Goal: Task Accomplishment & Management: Manage account settings

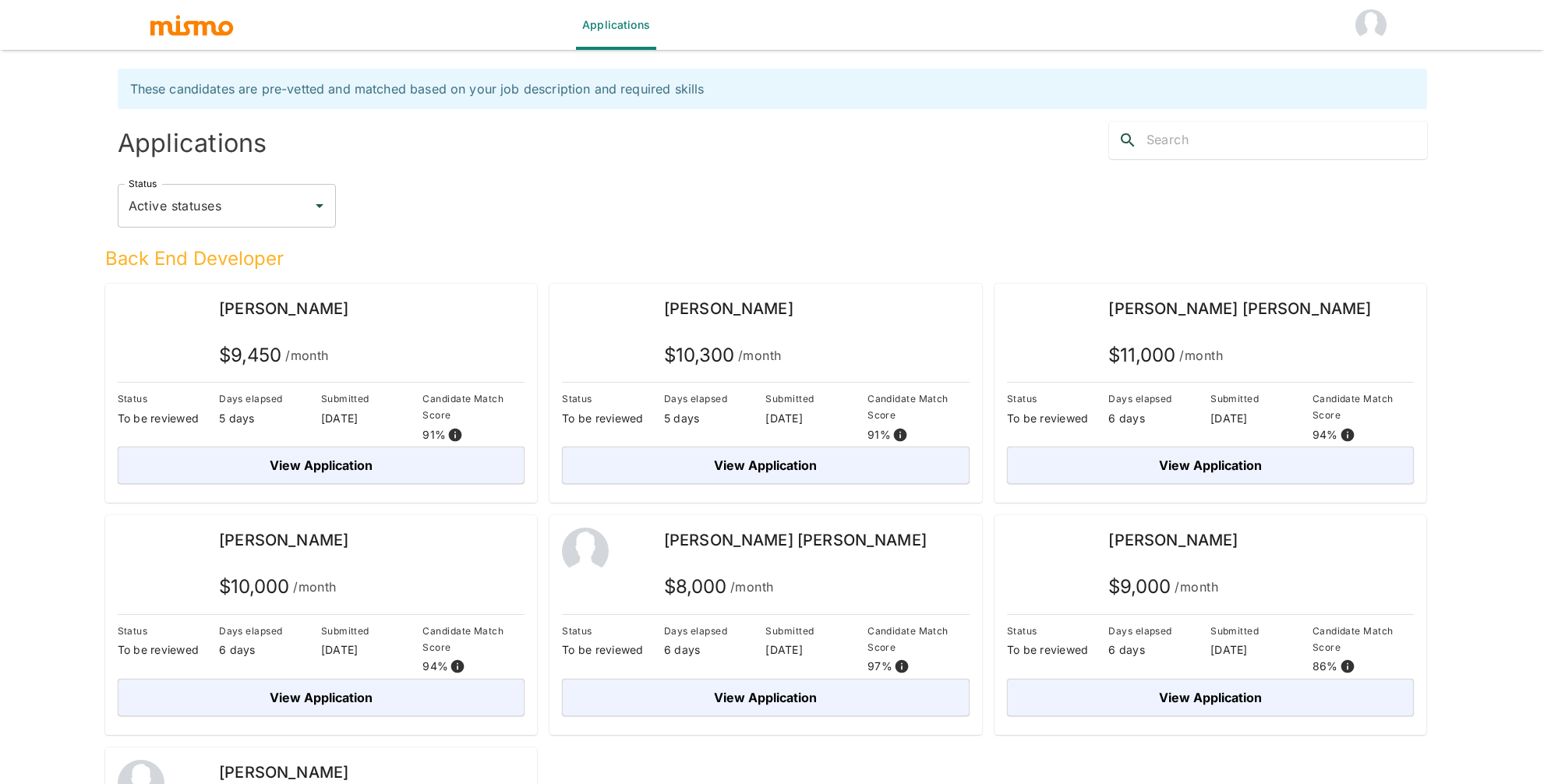
click at [274, 218] on input "Active statuses" at bounding box center [215, 205] width 180 height 29
drag, startPoint x: 541, startPoint y: 195, endPoint x: 567, endPoint y: 232, distance: 45.2
click at [541, 195] on div "Status Active statuses Status" at bounding box center [772, 205] width 1309 height 44
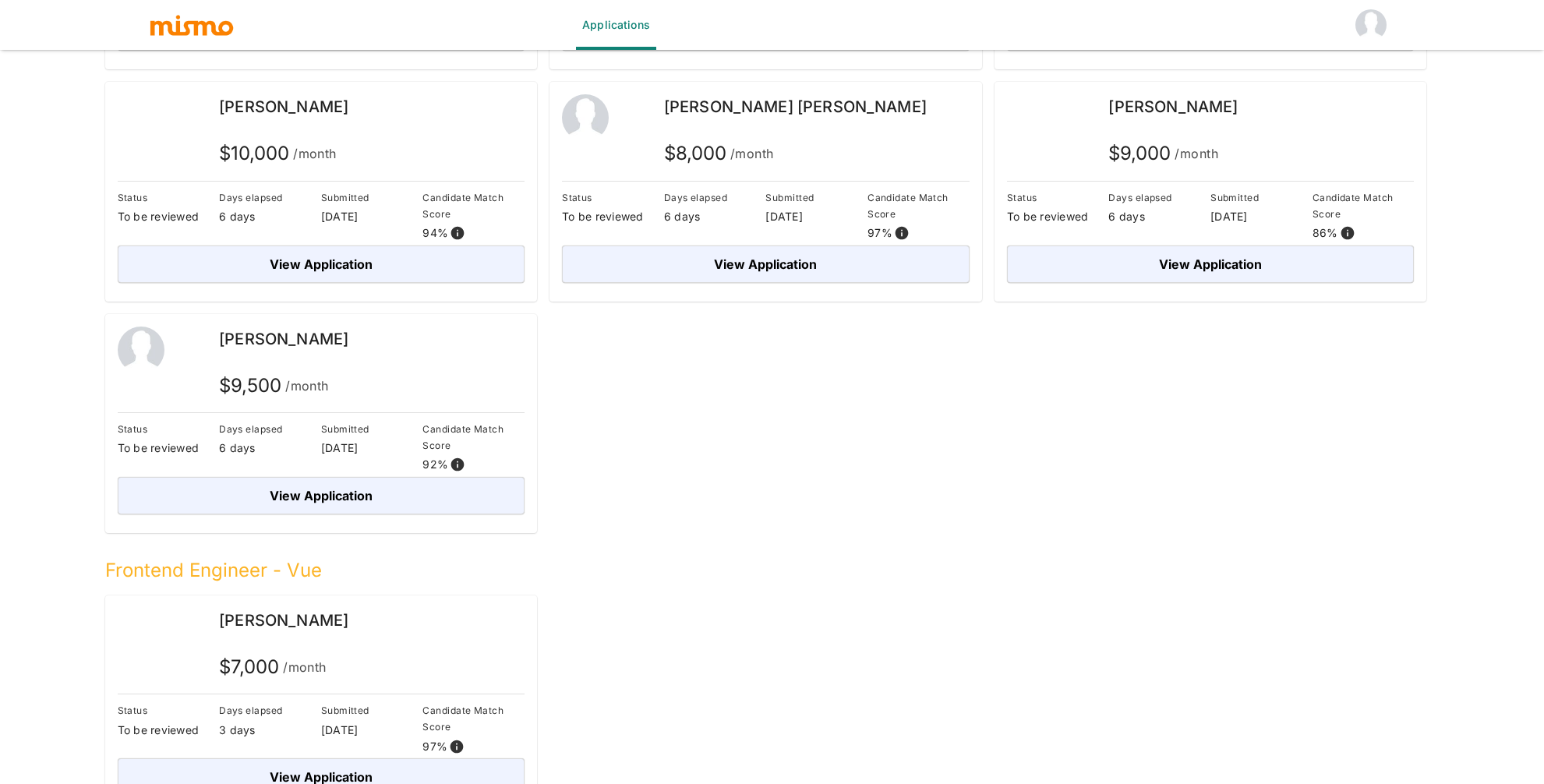
scroll to position [464, 0]
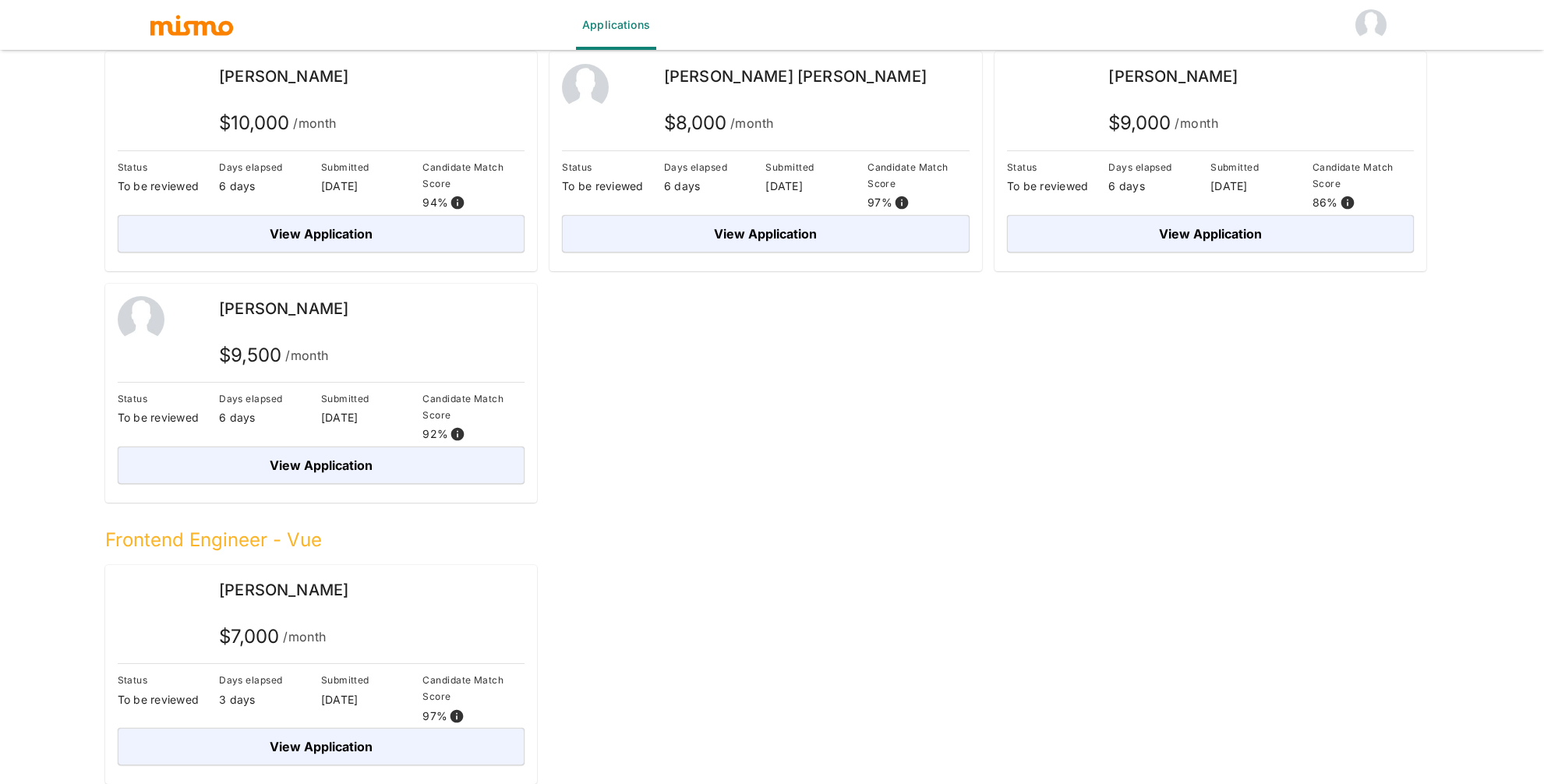
click at [278, 591] on span "[PERSON_NAME]" at bounding box center [283, 590] width 129 height 19
click at [139, 604] on img at bounding box center [141, 600] width 47 height 47
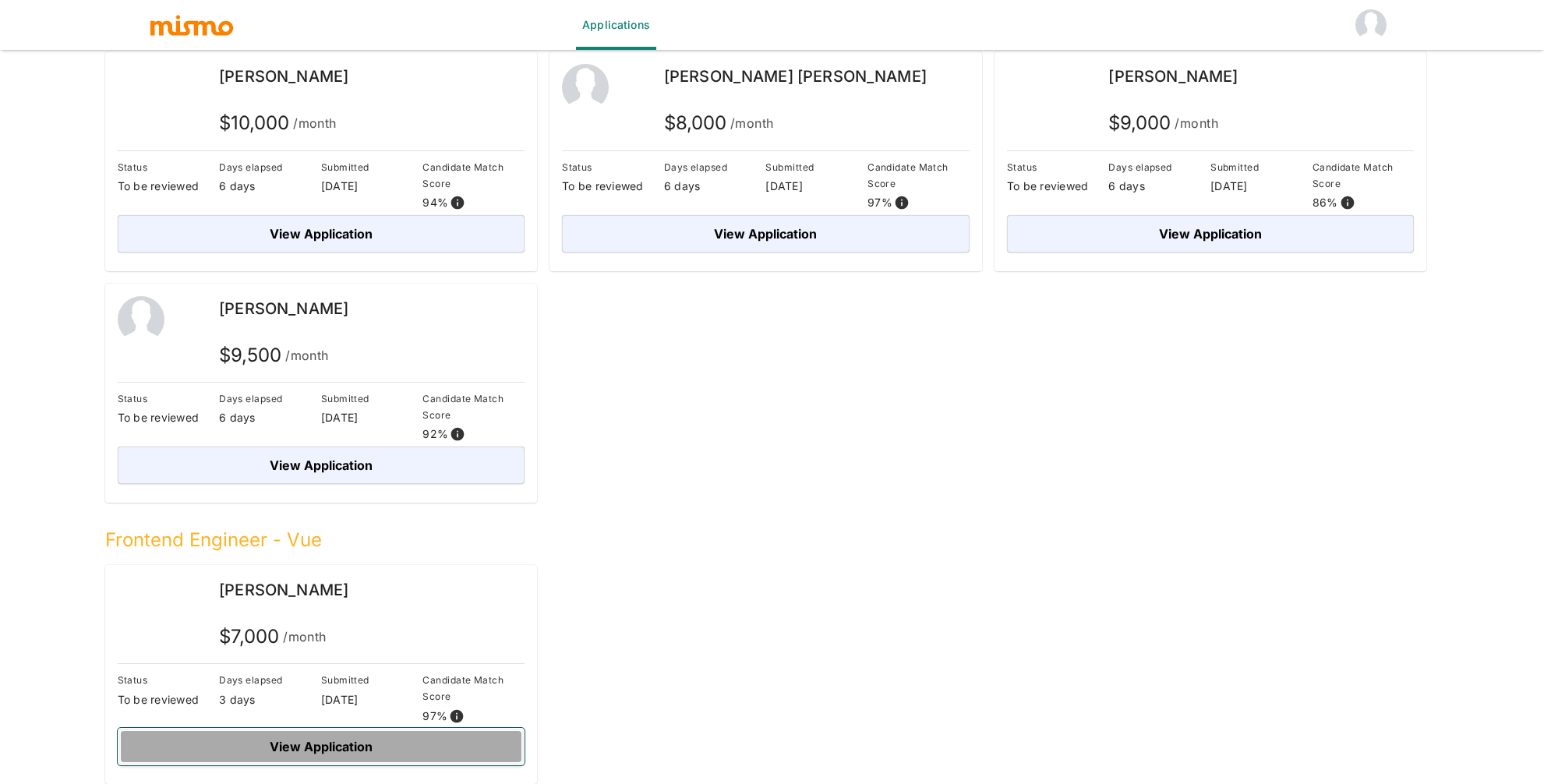
click at [287, 753] on button "View Application" at bounding box center [321, 746] width 408 height 37
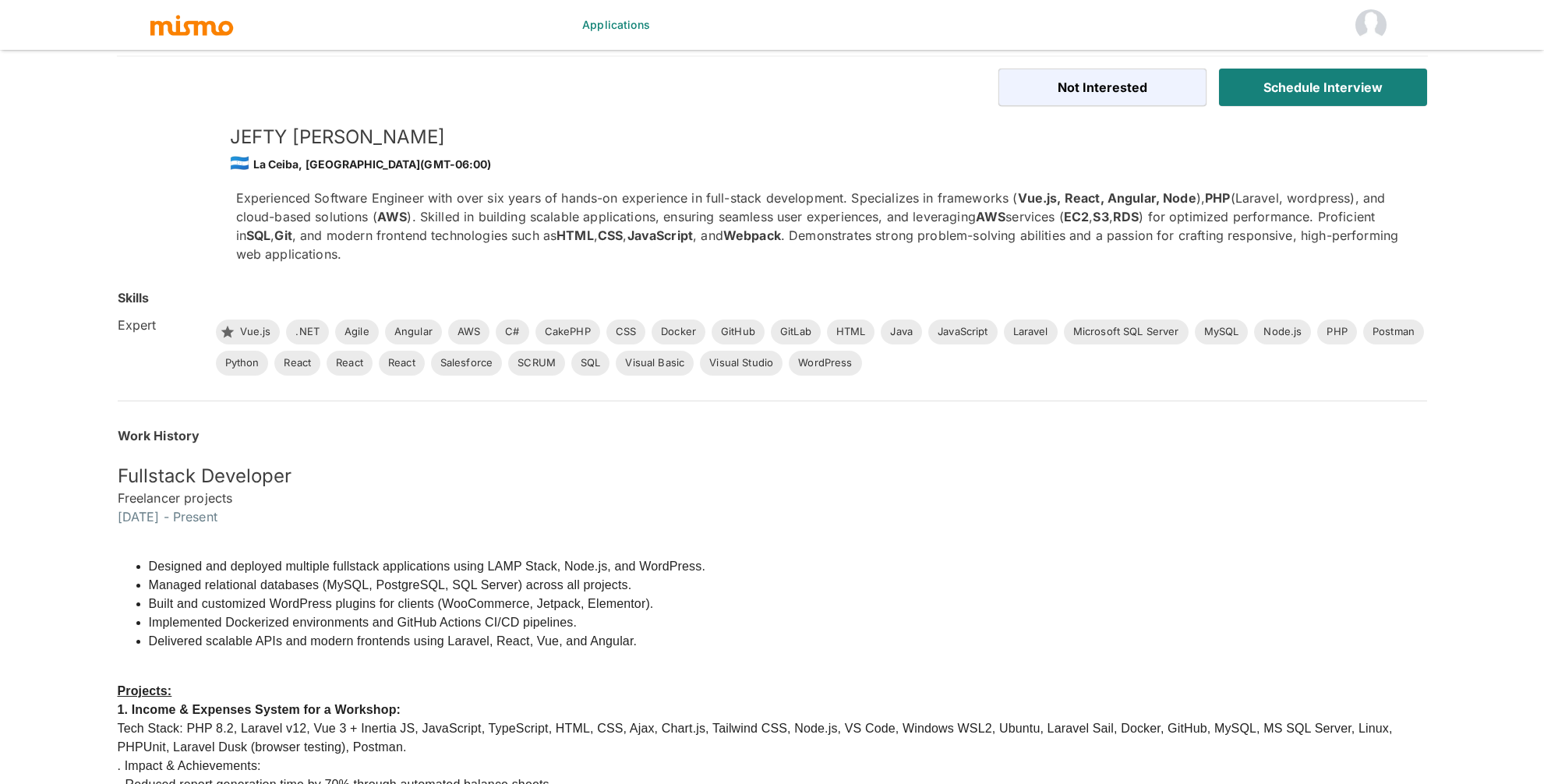
click at [944, 250] on p "Experienced Software Engineer with over six years of hands-on experience in ful…" at bounding box center [818, 225] width 1166 height 75
click at [496, 70] on div at bounding box center [435, 81] width 661 height 50
click at [217, 25] on img "button" at bounding box center [192, 25] width 85 height 24
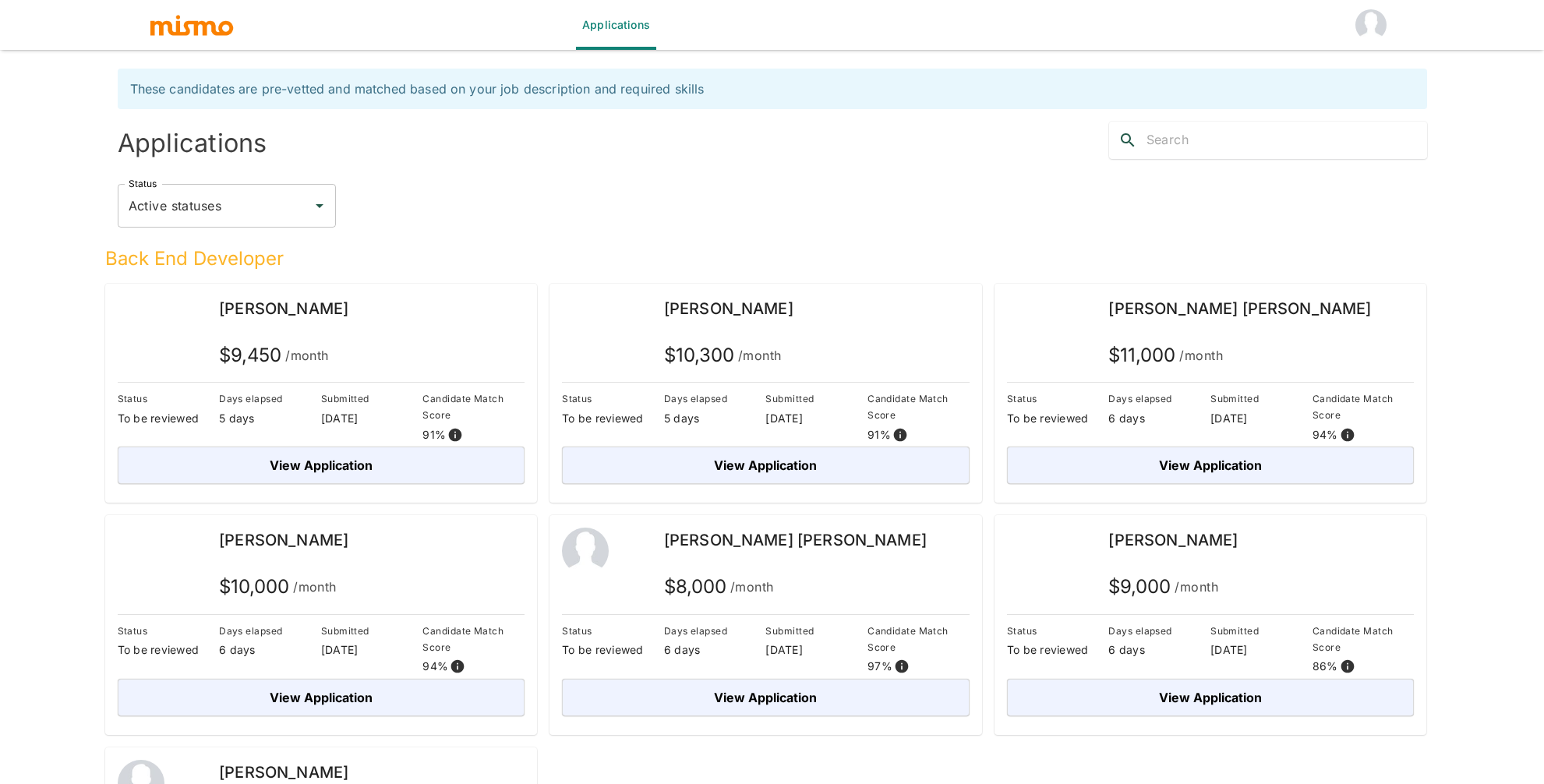
click at [567, 190] on div "Status Active statuses Status" at bounding box center [772, 205] width 1309 height 44
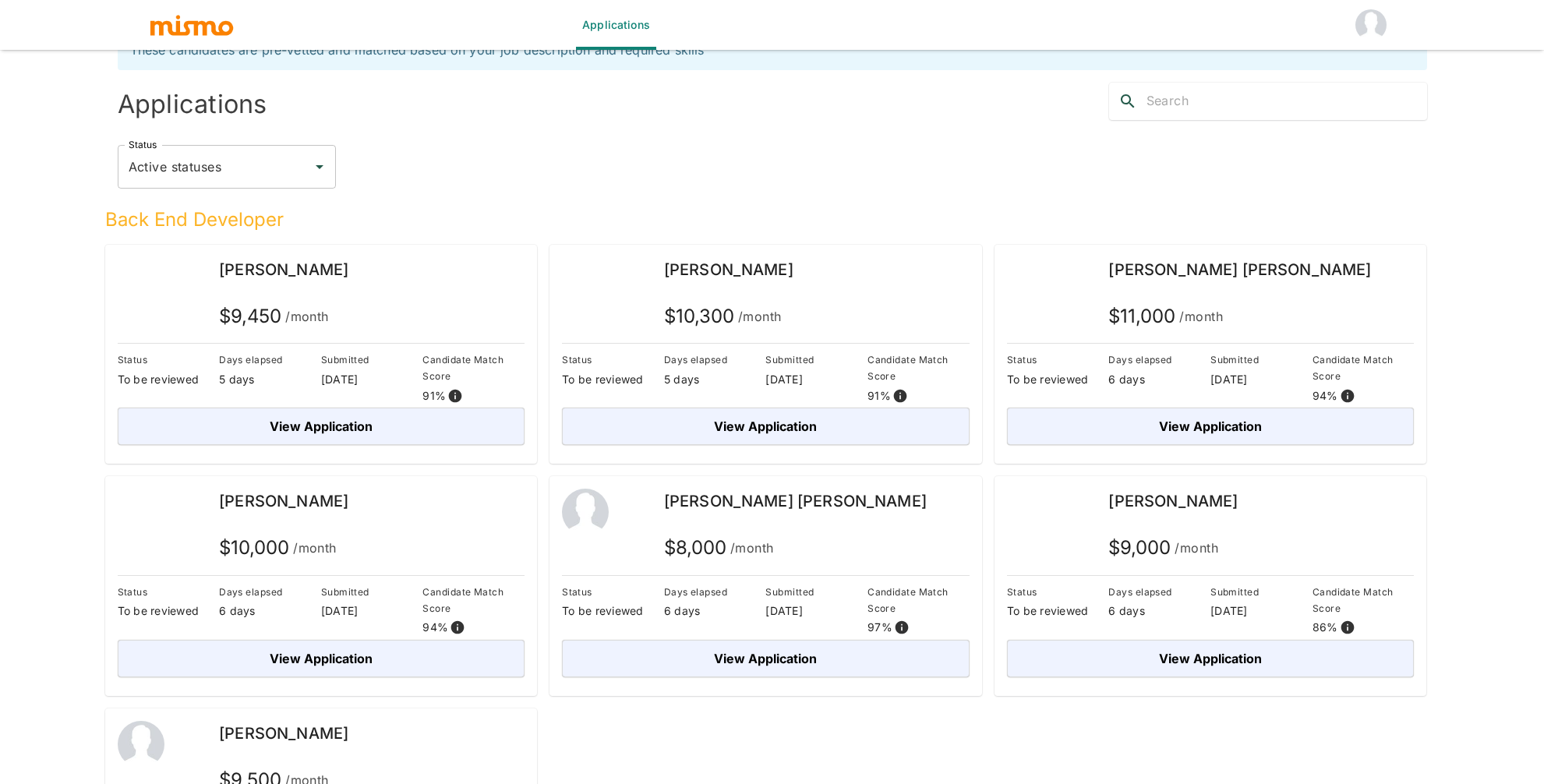
scroll to position [42, 0]
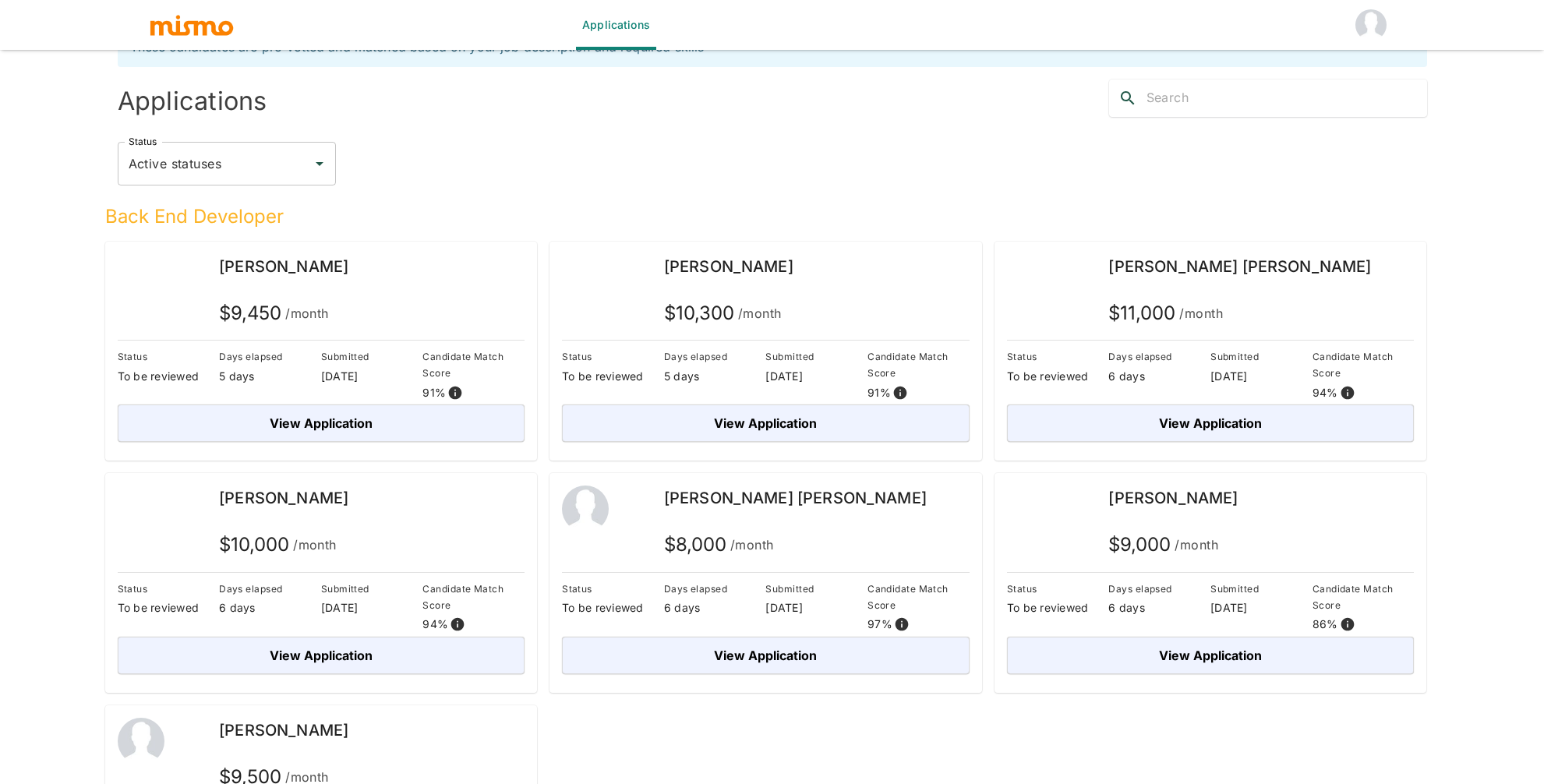
click at [500, 145] on div "Status Active statuses Status" at bounding box center [772, 163] width 1309 height 44
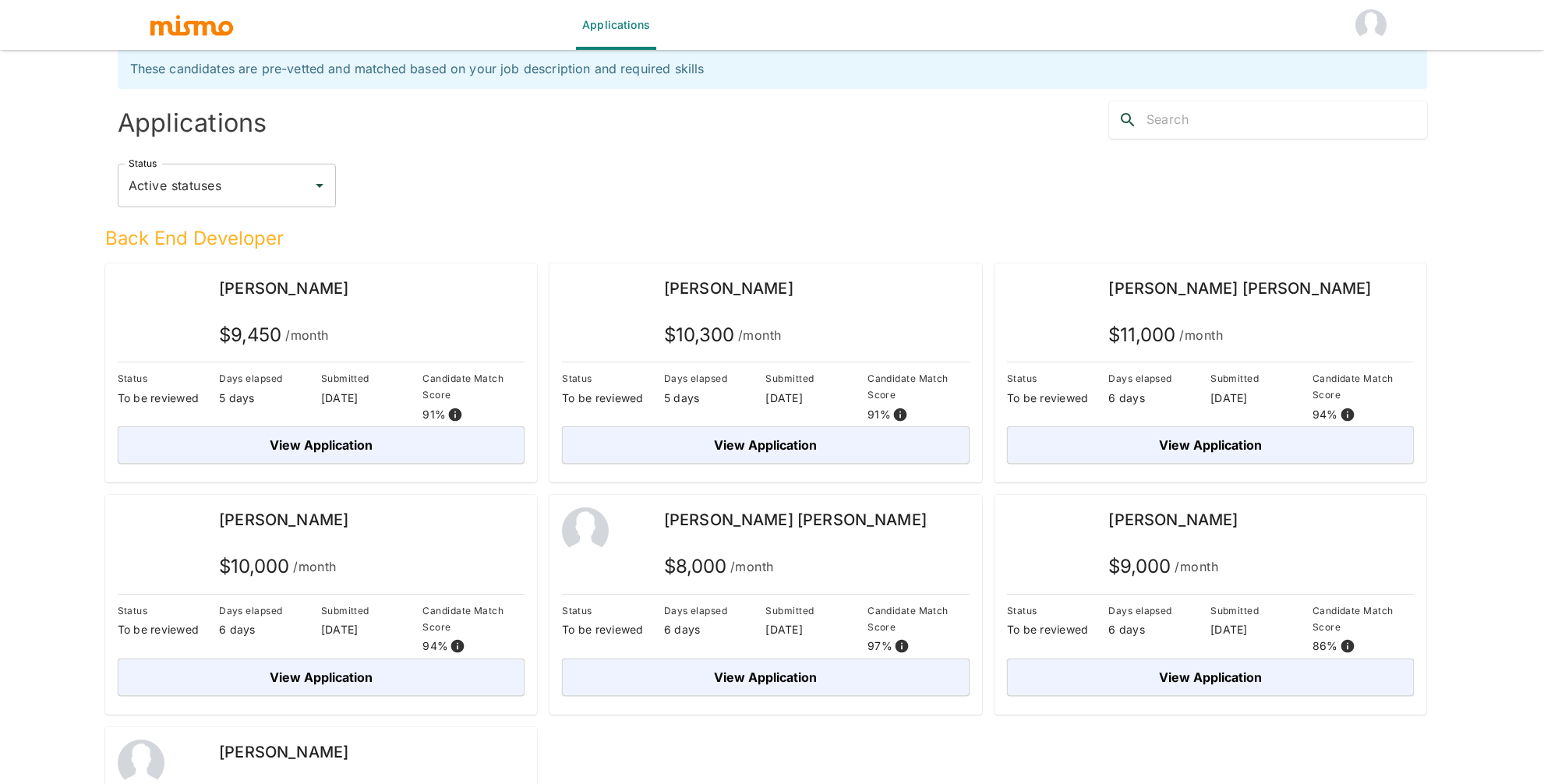
scroll to position [43, 0]
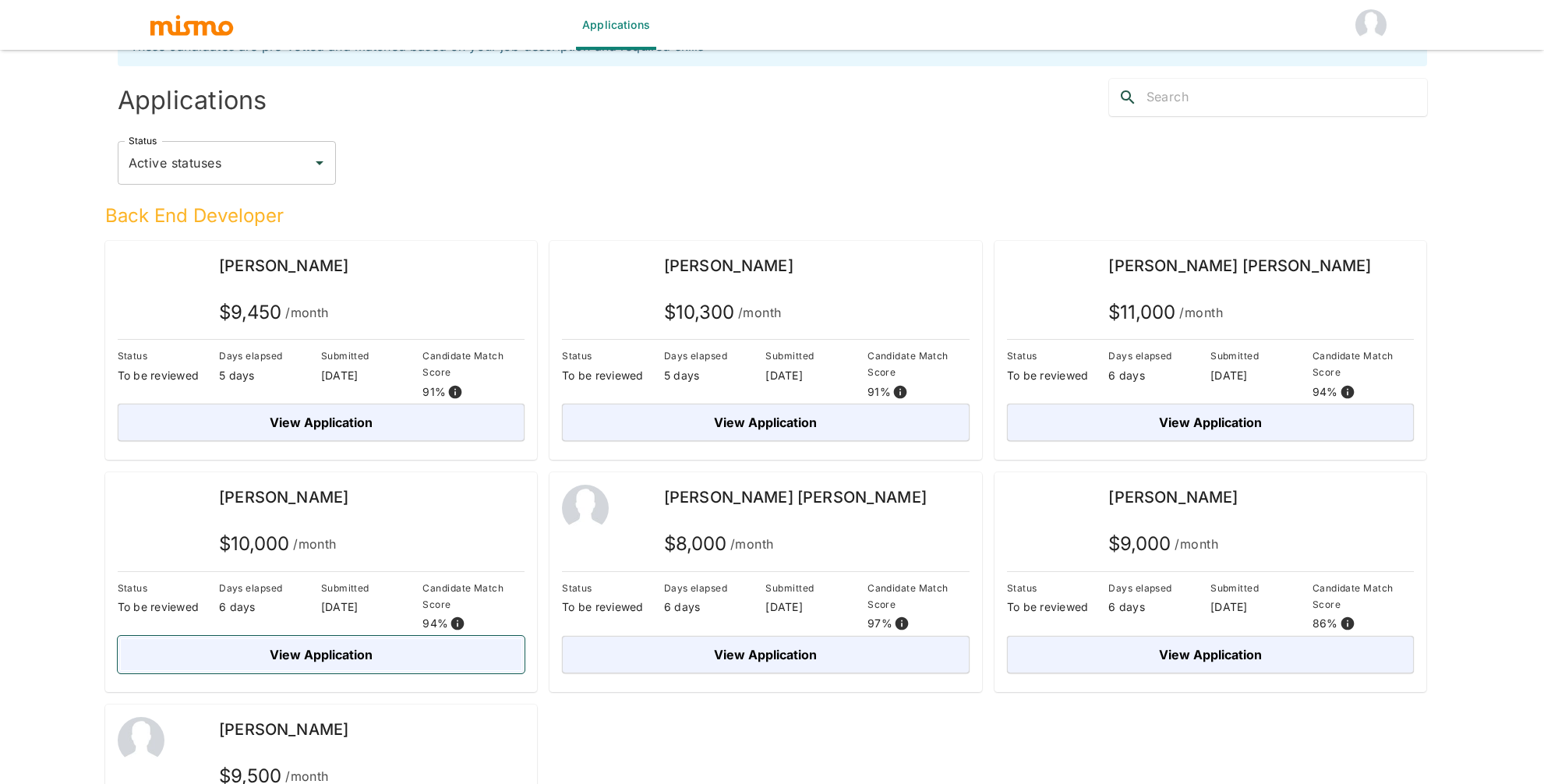
click at [381, 660] on button "View Application" at bounding box center [321, 654] width 408 height 37
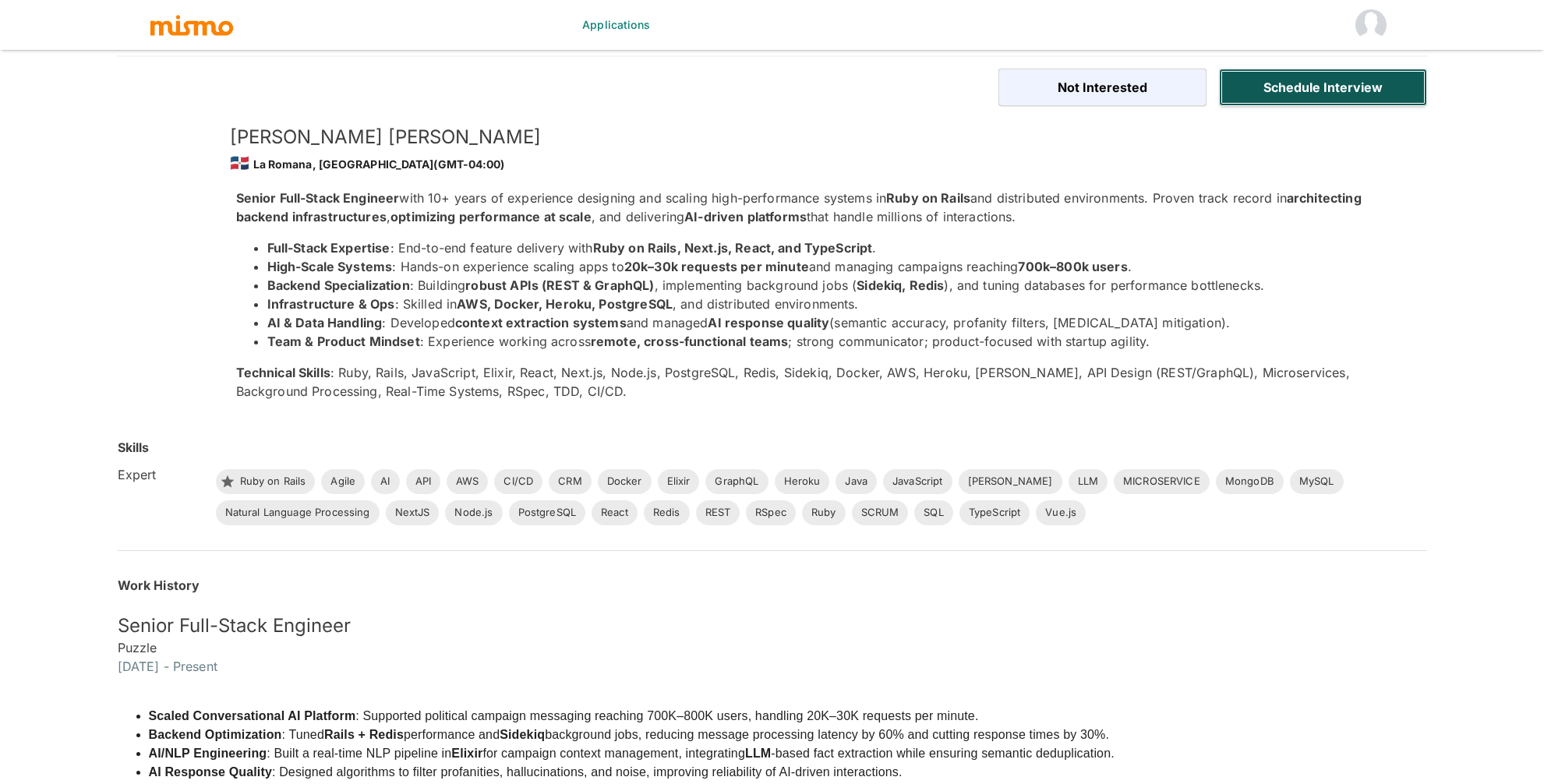
click at [1329, 78] on button "Schedule Interview" at bounding box center [1322, 87] width 208 height 37
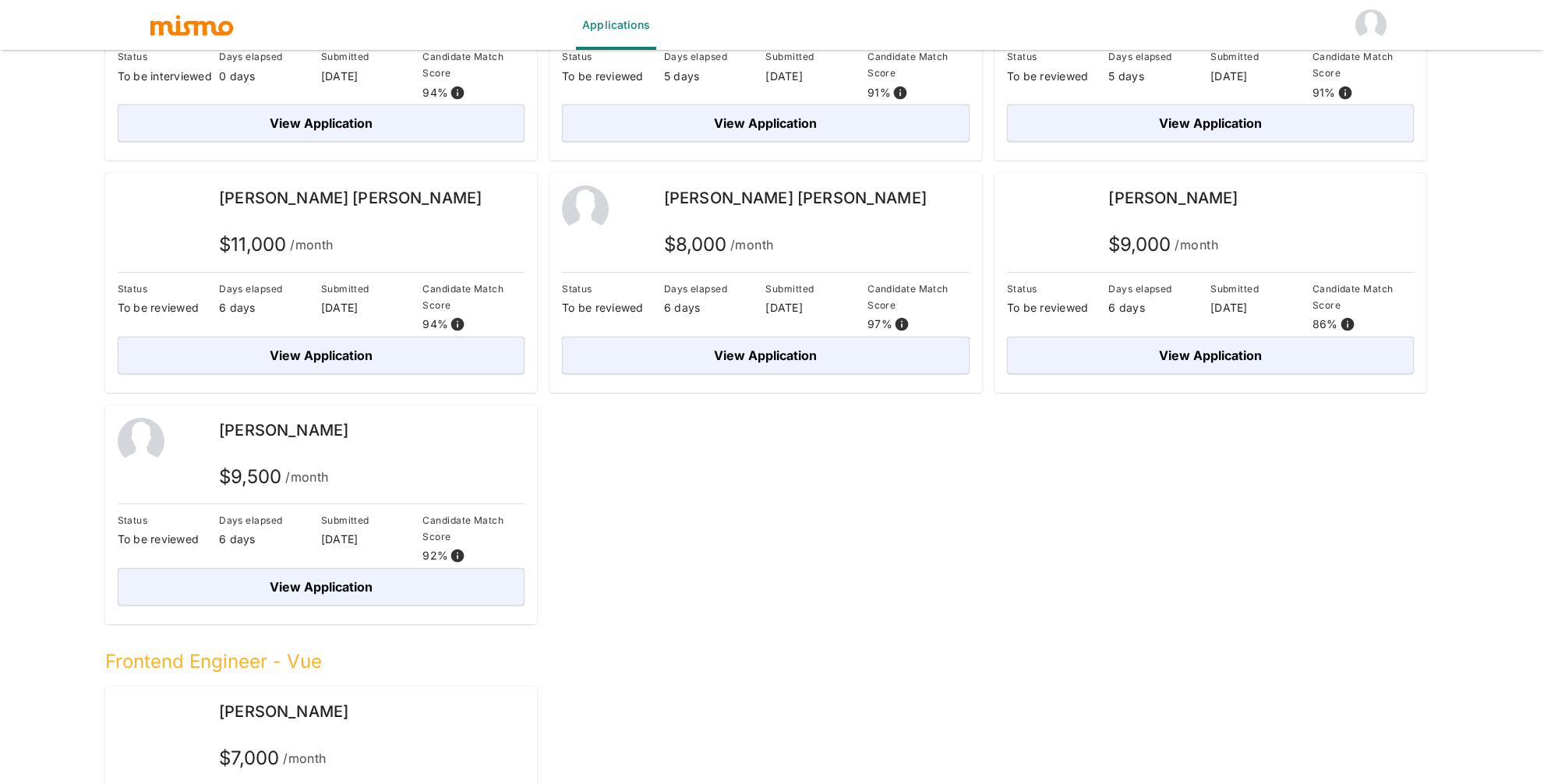
scroll to position [464, 0]
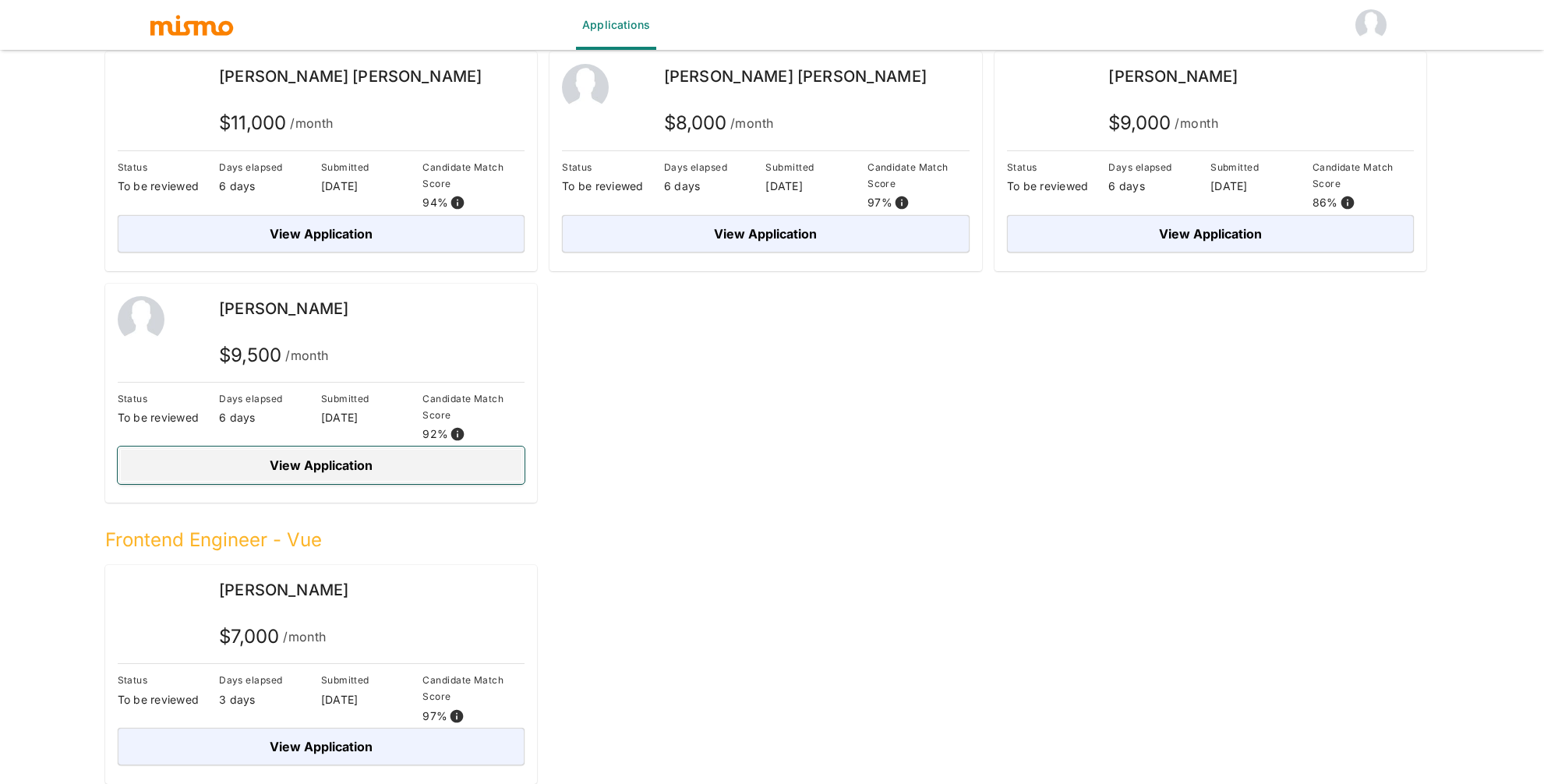
click at [346, 461] on button "View Application" at bounding box center [321, 464] width 408 height 37
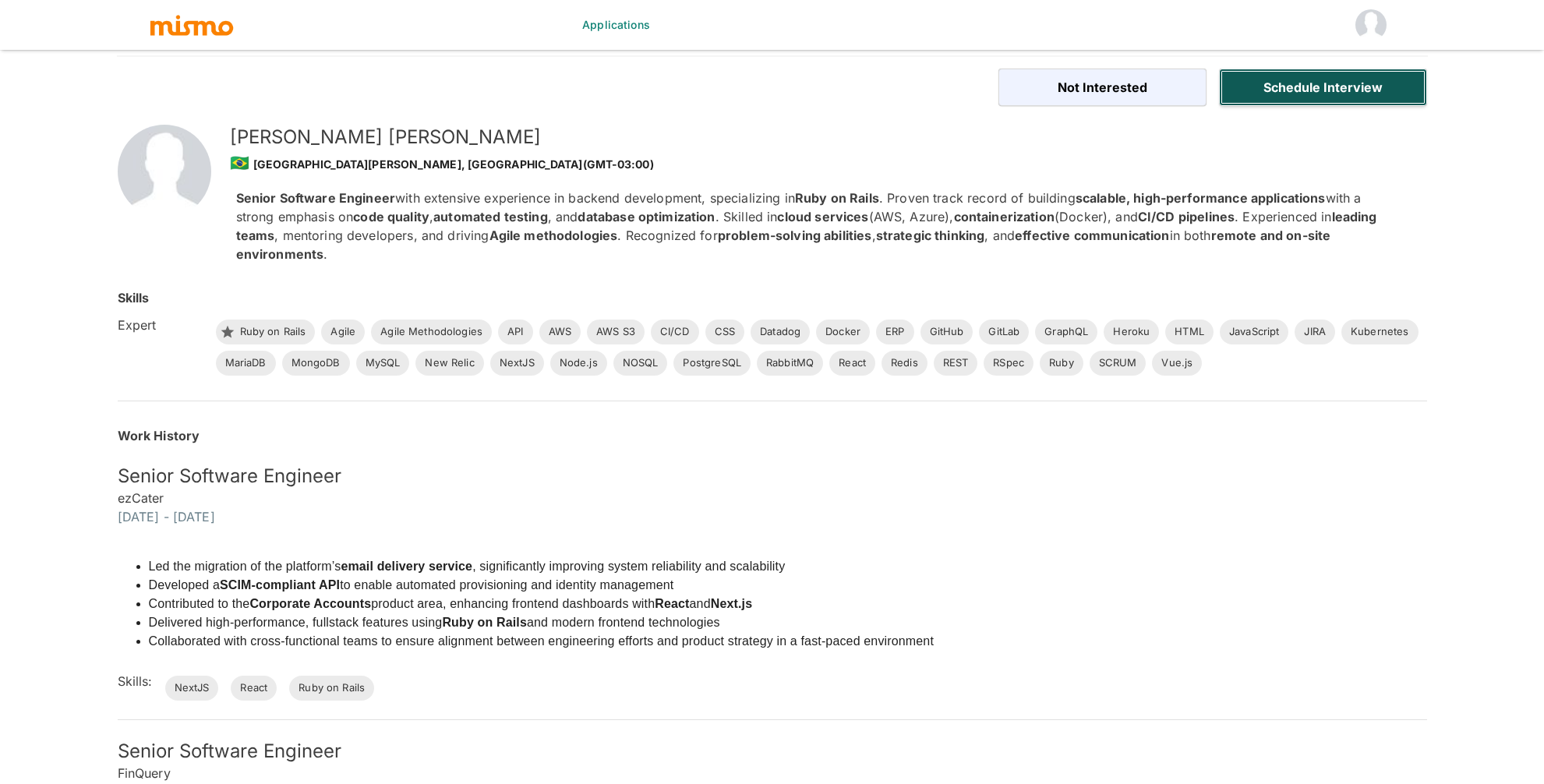
click at [1372, 81] on button "Schedule Interview" at bounding box center [1322, 87] width 208 height 37
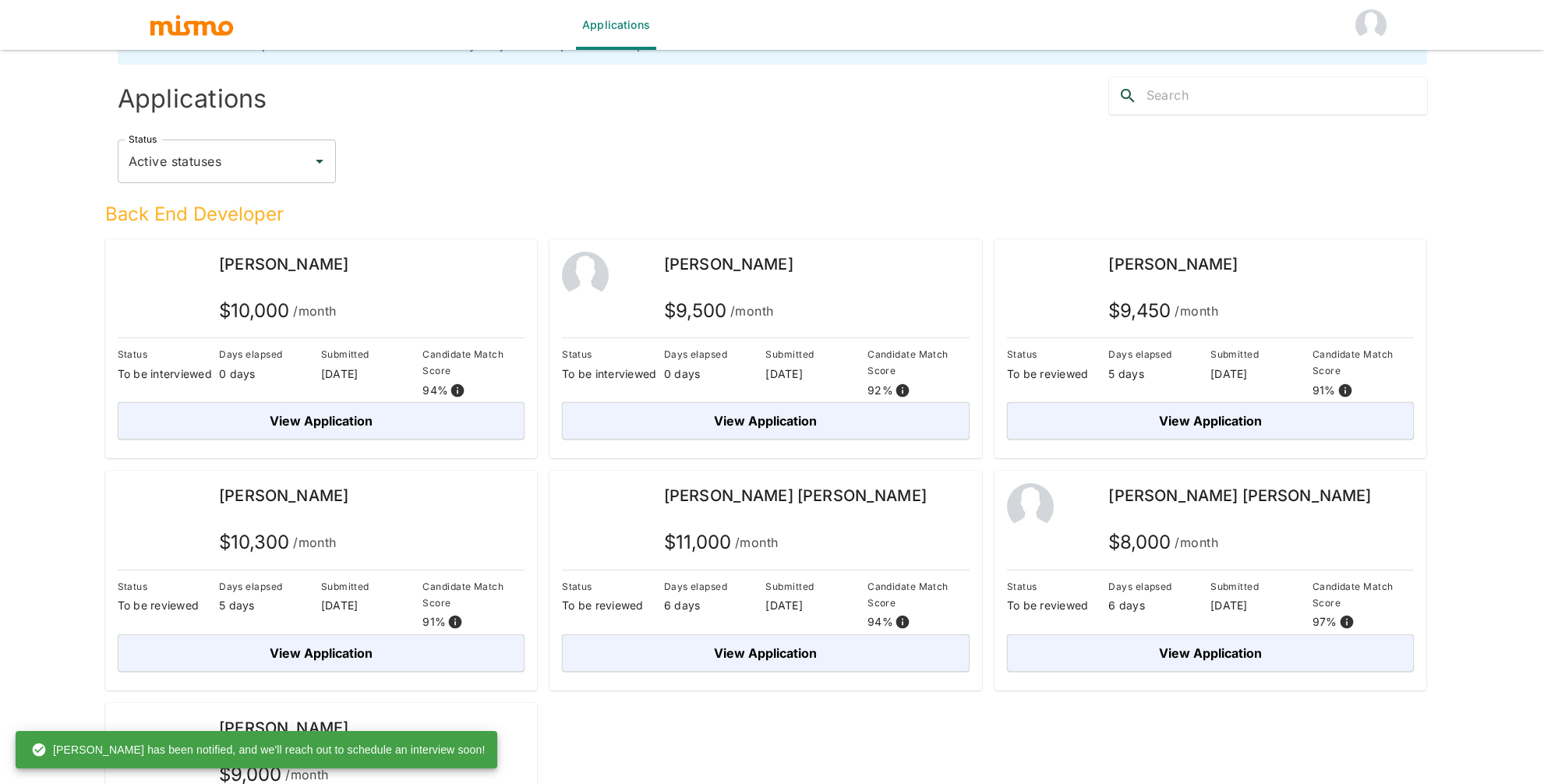
scroll to position [464, 0]
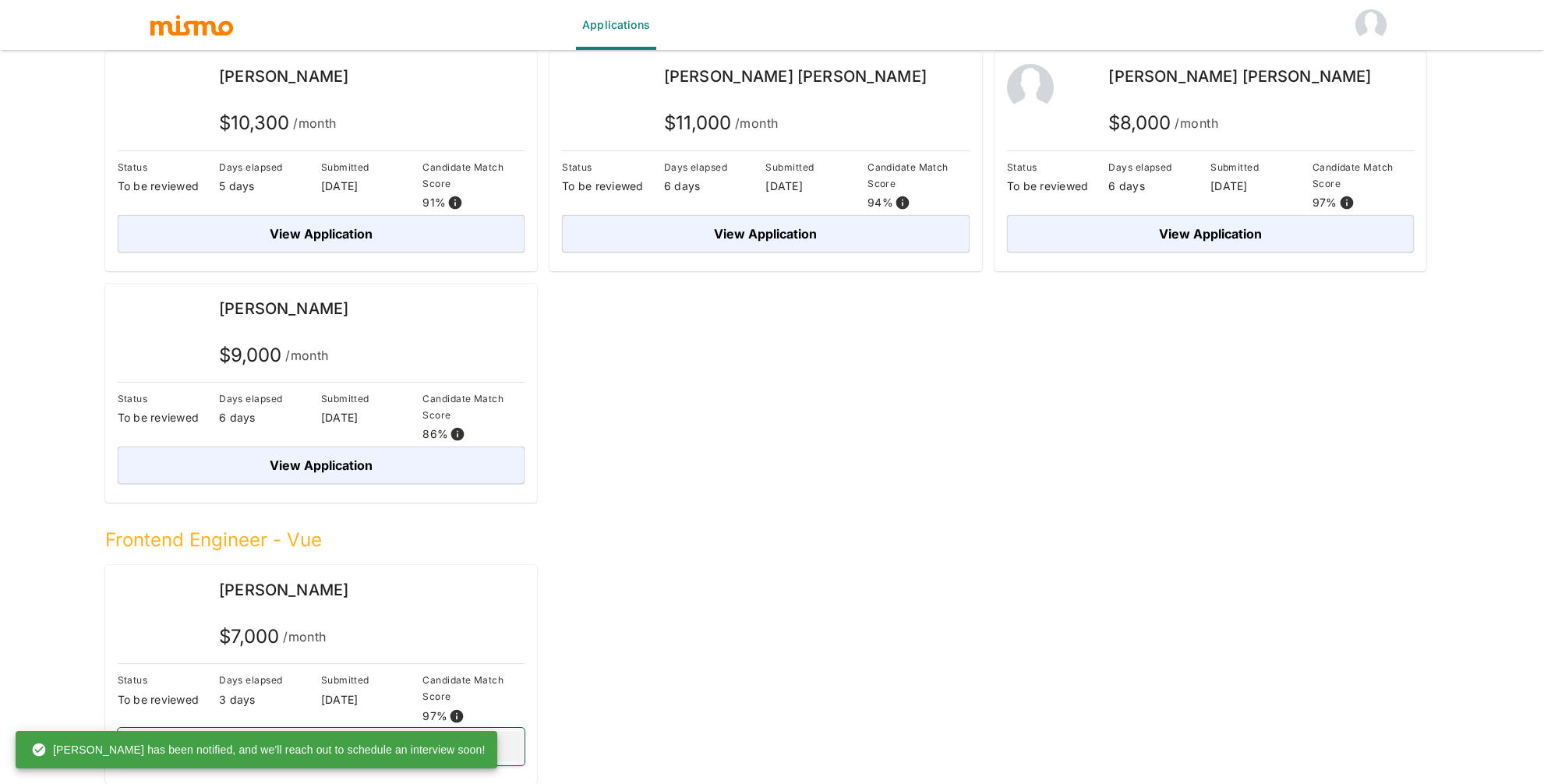
click at [471, 747] on button "View Application" at bounding box center [321, 746] width 408 height 37
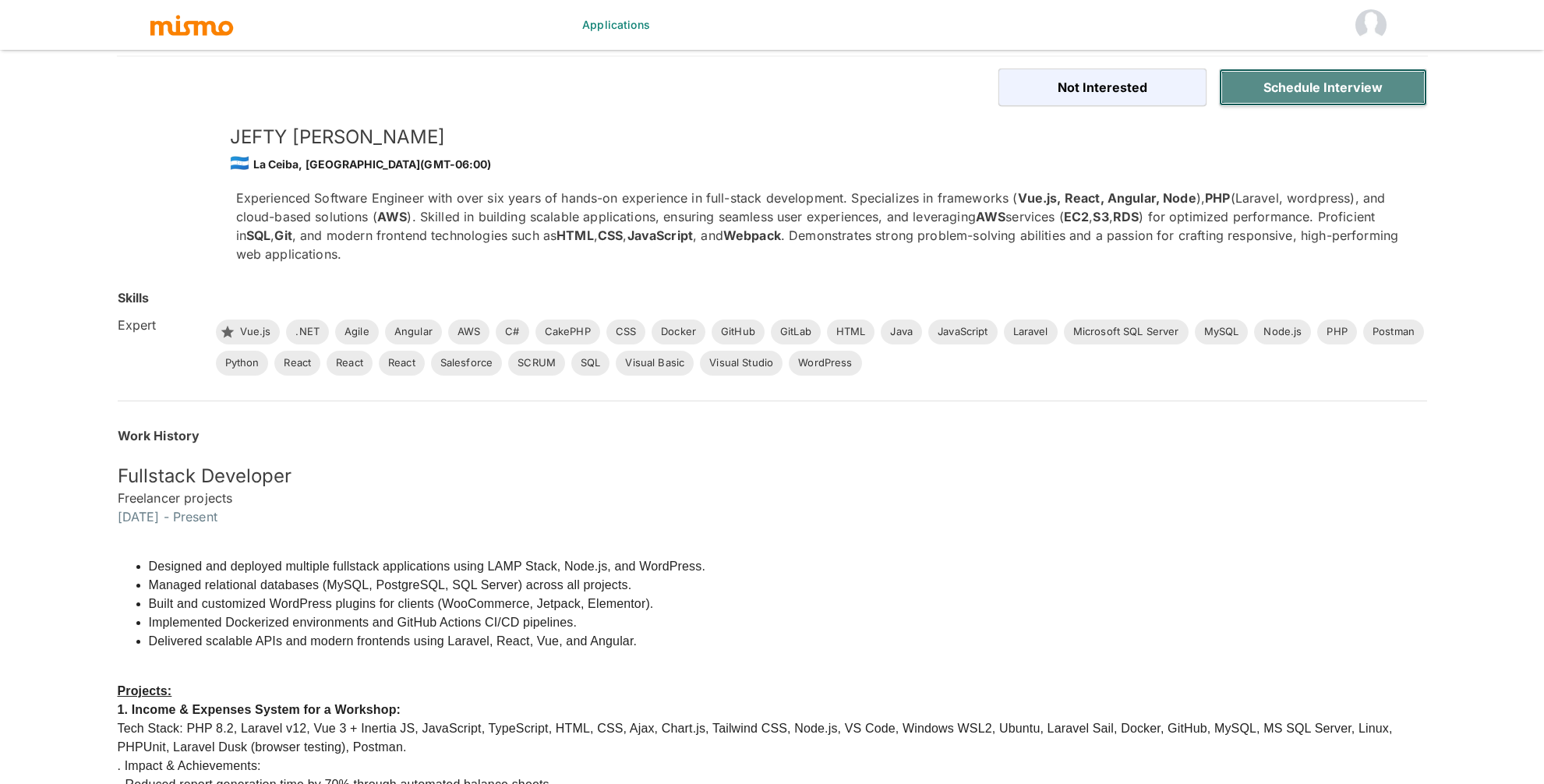
click at [1290, 86] on button "Schedule Interview" at bounding box center [1322, 87] width 208 height 37
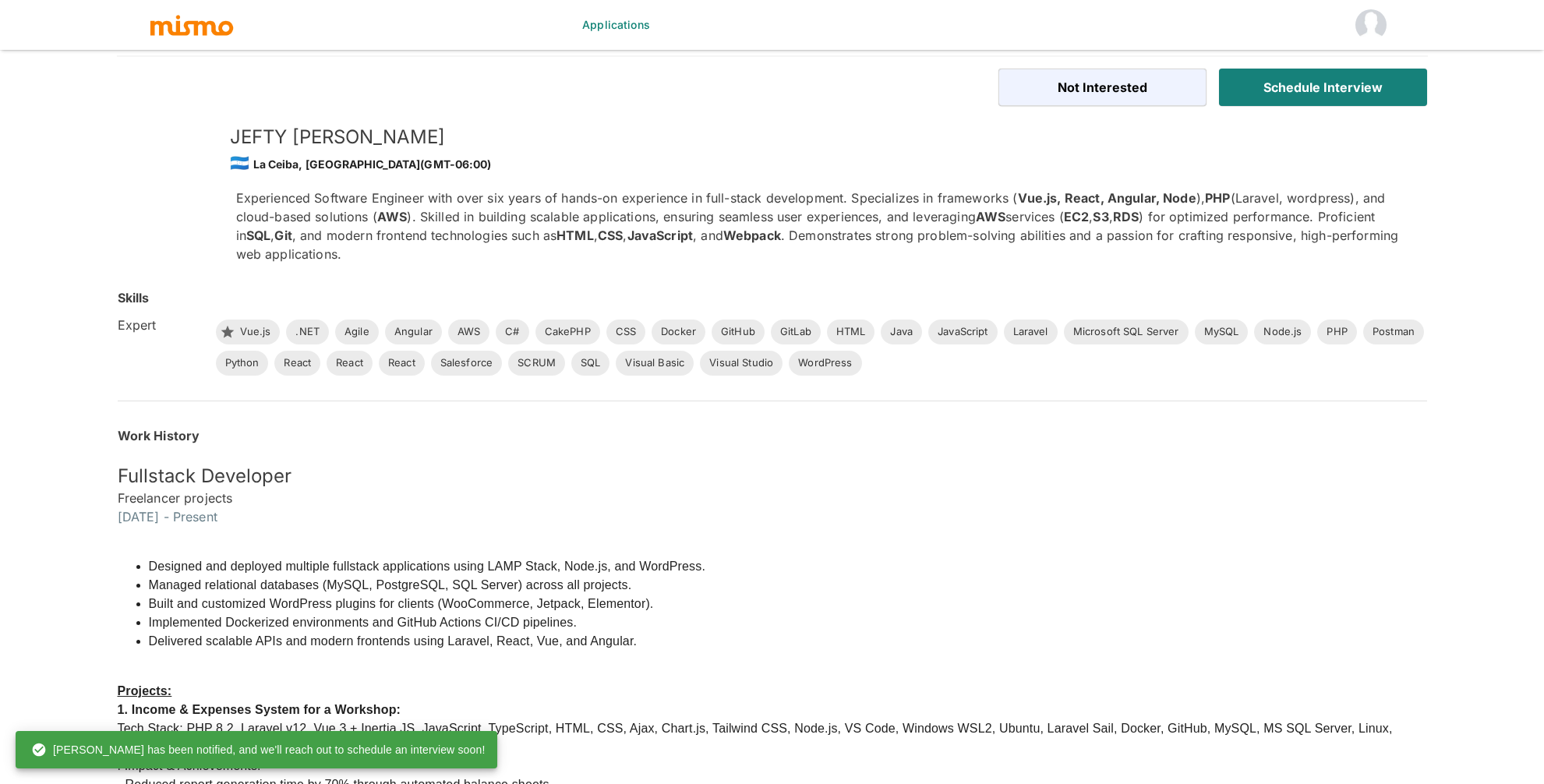
click at [1172, 246] on p "Experienced Software Engineer with over six years of hands-on experience in ful…" at bounding box center [818, 225] width 1166 height 75
